Goal: Use online tool/utility: Utilize a website feature to perform a specific function

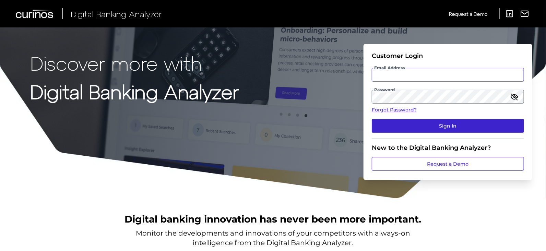
type input "[EMAIL_ADDRESS][PERSON_NAME][DOMAIN_NAME]"
click at [431, 127] on button "Sign In" at bounding box center [448, 126] width 152 height 14
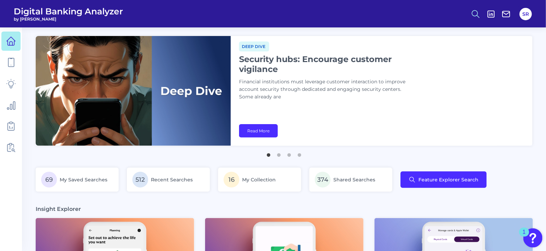
click at [477, 13] on icon at bounding box center [476, 14] width 10 height 10
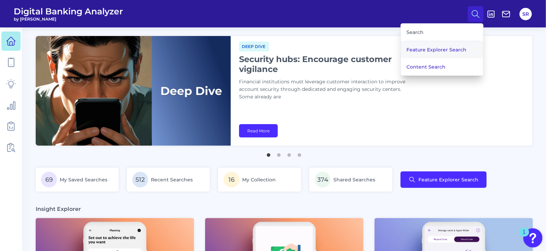
click at [452, 47] on button "Feature Explorer Search" at bounding box center [442, 49] width 82 height 17
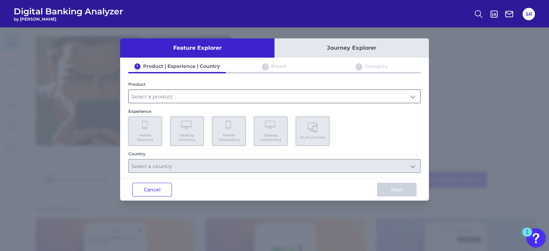
click at [233, 98] on input "text" at bounding box center [275, 96] width 292 height 13
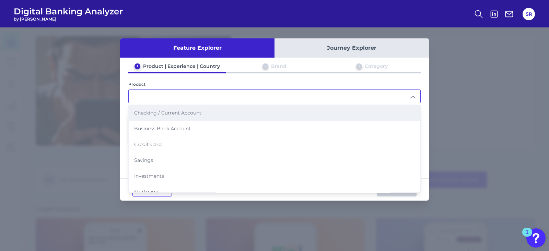
click at [170, 113] on span "Checking / Current Account" at bounding box center [167, 113] width 67 height 6
type input "Checking / Current Account"
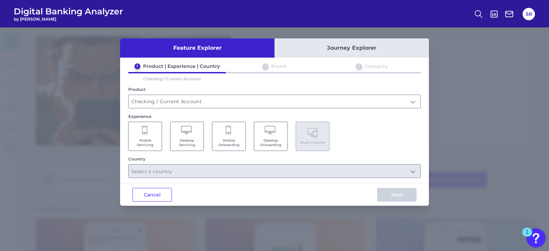
click at [154, 141] on span "Mobile Servicing" at bounding box center [145, 142] width 26 height 9
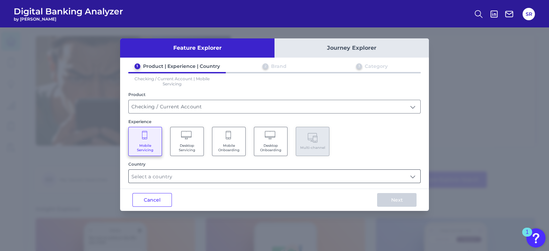
click at [398, 175] on input "text" at bounding box center [275, 176] width 292 height 13
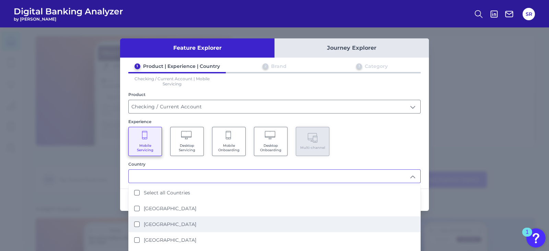
drag, startPoint x: 134, startPoint y: 223, endPoint x: 145, endPoint y: 214, distance: 15.1
click at [134, 223] on States "[GEOGRAPHIC_DATA]" at bounding box center [136, 224] width 5 height 5
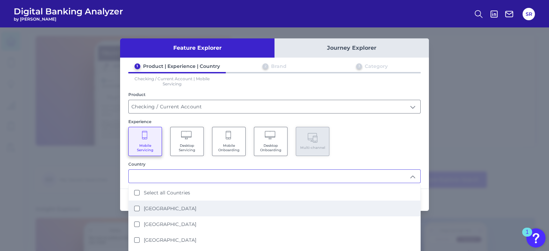
type input "[GEOGRAPHIC_DATA]"
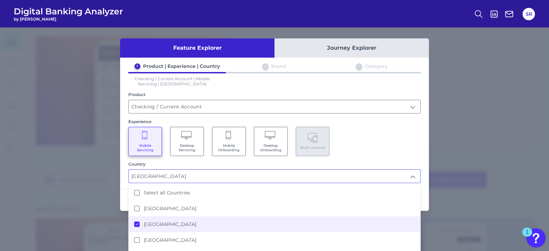
click at [372, 138] on div "Mobile Servicing Desktop Servicing Mobile Onboarding Desktop Onboarding Multi-c…" at bounding box center [274, 141] width 292 height 29
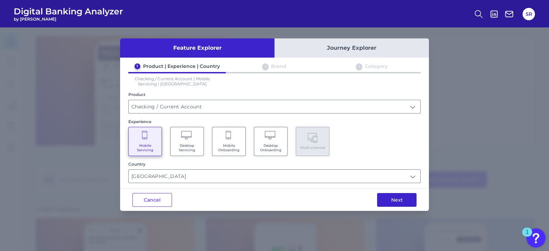
click at [405, 205] on button "Next" at bounding box center [396, 200] width 39 height 14
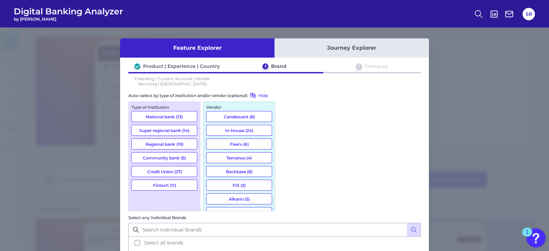
click at [150, 171] on button "Credit Union (27)" at bounding box center [164, 171] width 66 height 11
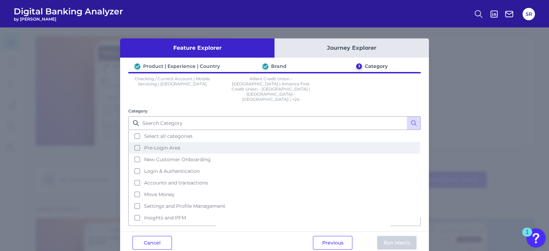
click at [137, 142] on button "Pre-Login Area" at bounding box center [274, 148] width 291 height 12
click at [390, 236] on button "Run Matrix" at bounding box center [396, 243] width 39 height 14
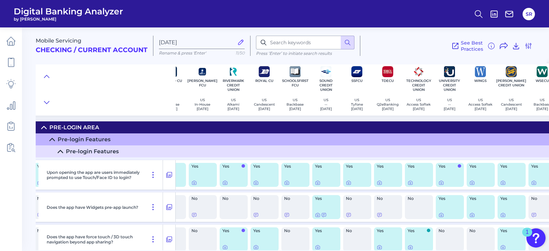
scroll to position [0, 466]
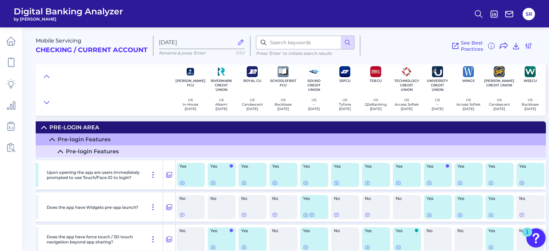
drag, startPoint x: 234, startPoint y: 249, endPoint x: 18, endPoint y: 249, distance: 216.5
click at [18, 249] on div "Digital Banking Analyzer by Curinos SR Mobile Servicing Checking / Current Acco…" at bounding box center [274, 125] width 549 height 251
click at [19, 249] on nav at bounding box center [11, 139] width 22 height 224
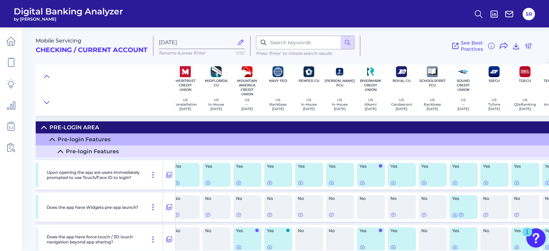
scroll to position [0, 0]
